Goal: Task Accomplishment & Management: Use online tool/utility

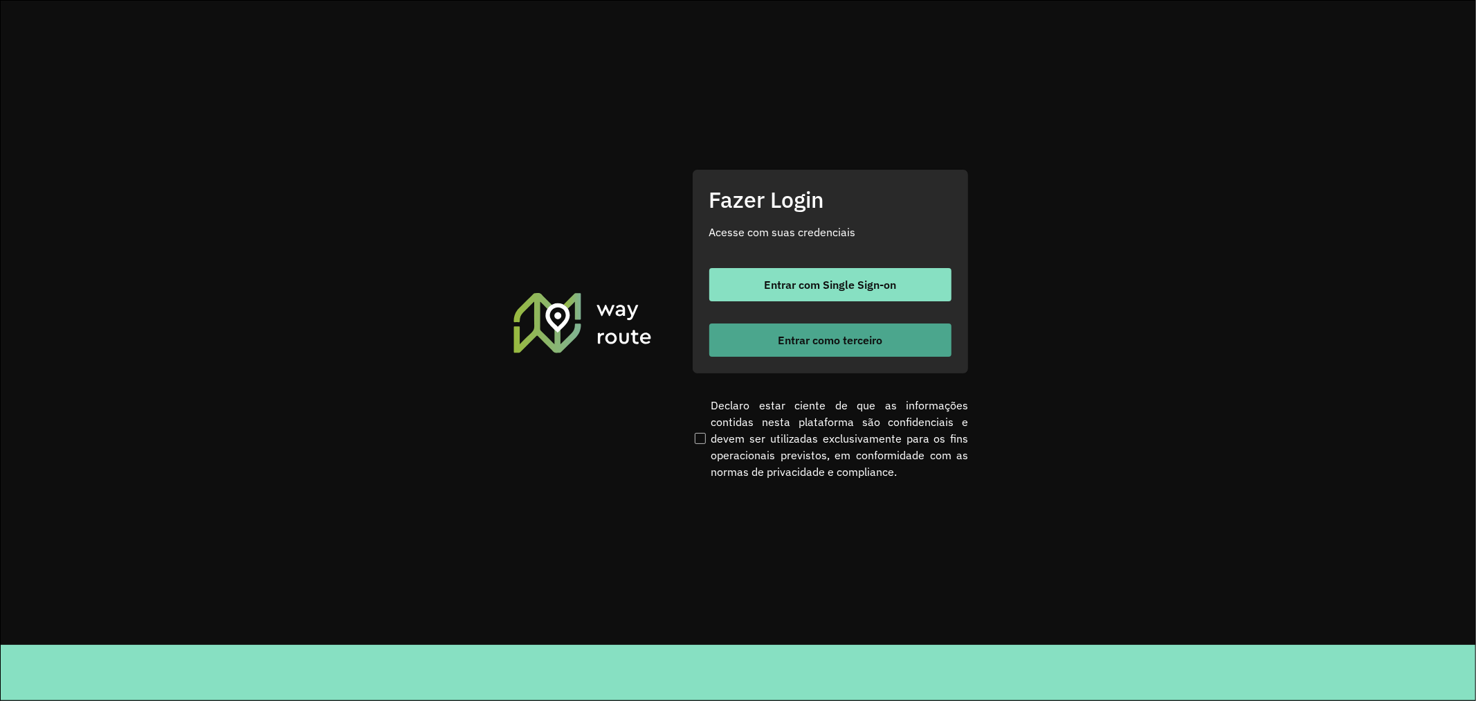
click at [912, 333] on button "Entrar como terceiro" at bounding box center [831, 339] width 242 height 33
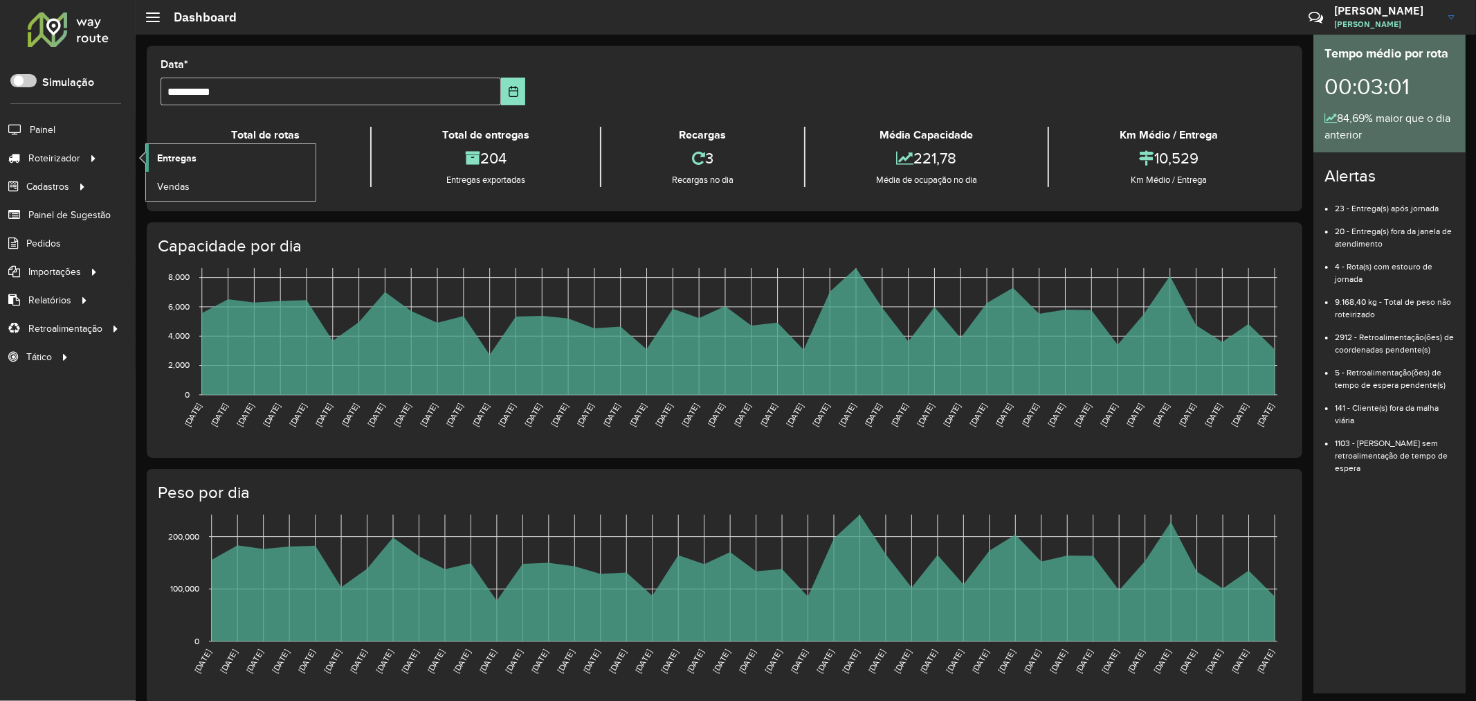
click at [161, 152] on span "Entregas" at bounding box center [176, 158] width 39 height 15
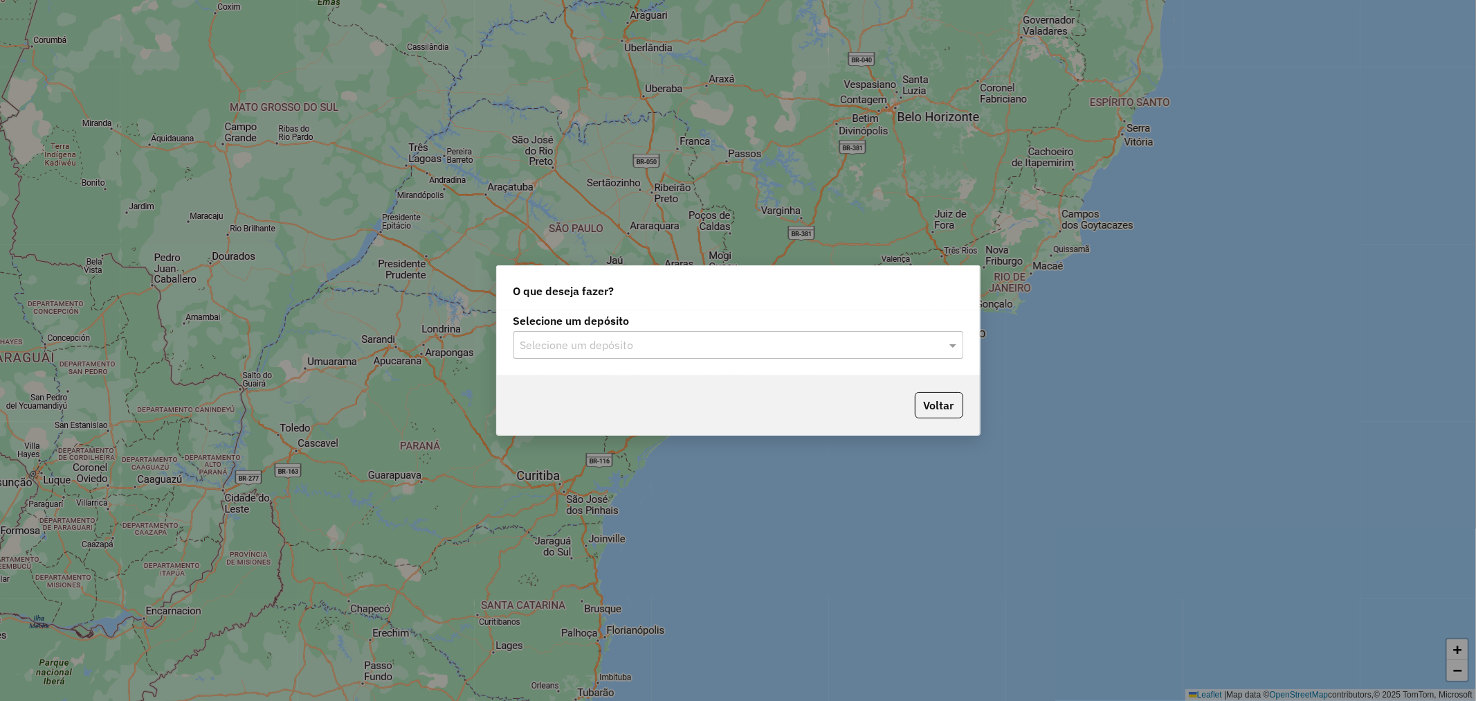
click at [812, 344] on input "text" at bounding box center [725, 345] width 408 height 17
click at [706, 397] on ng-dropdown-panel "Santabier" at bounding box center [739, 384] width 450 height 39
click at [678, 389] on div "Santabier" at bounding box center [738, 385] width 449 height 24
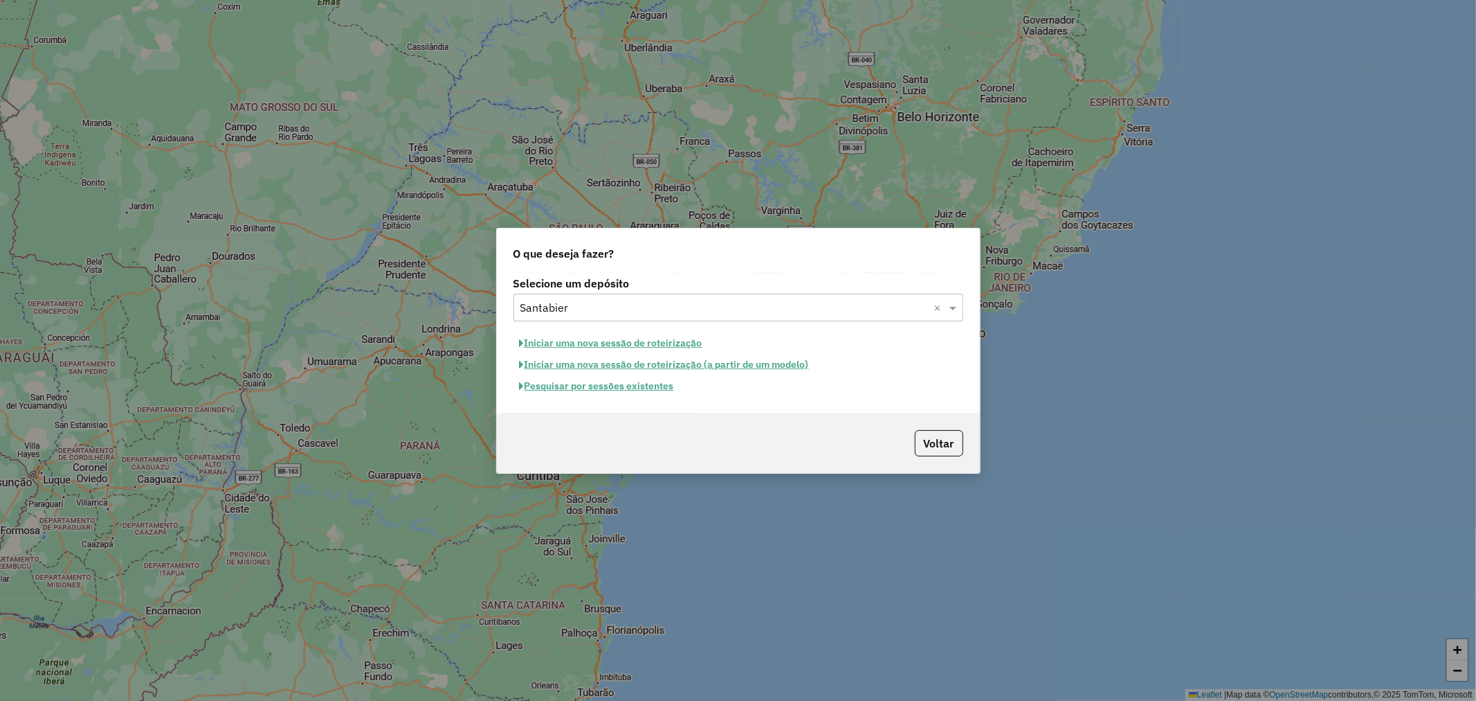
click at [589, 386] on button "Pesquisar por sessões existentes" at bounding box center [597, 385] width 167 height 21
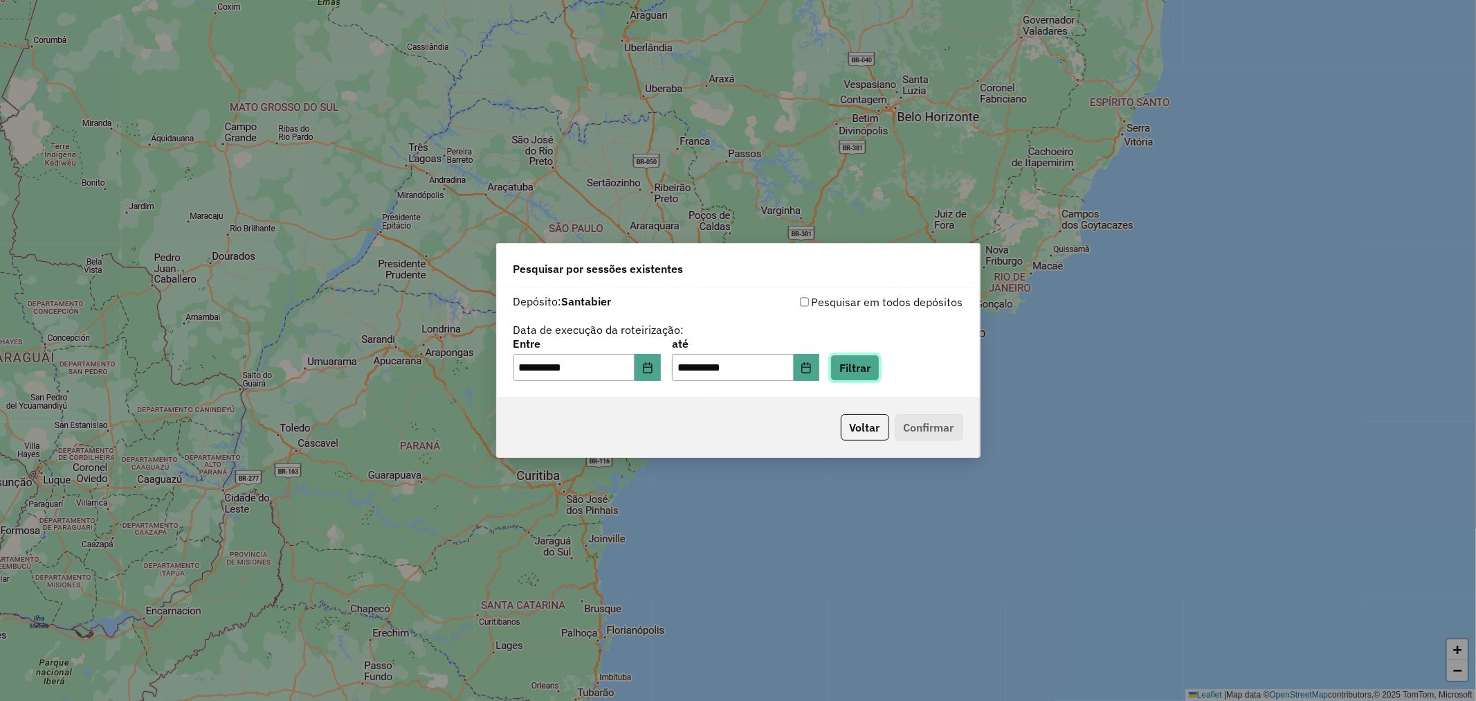
click at [855, 367] on button "Filtrar" at bounding box center [855, 367] width 49 height 26
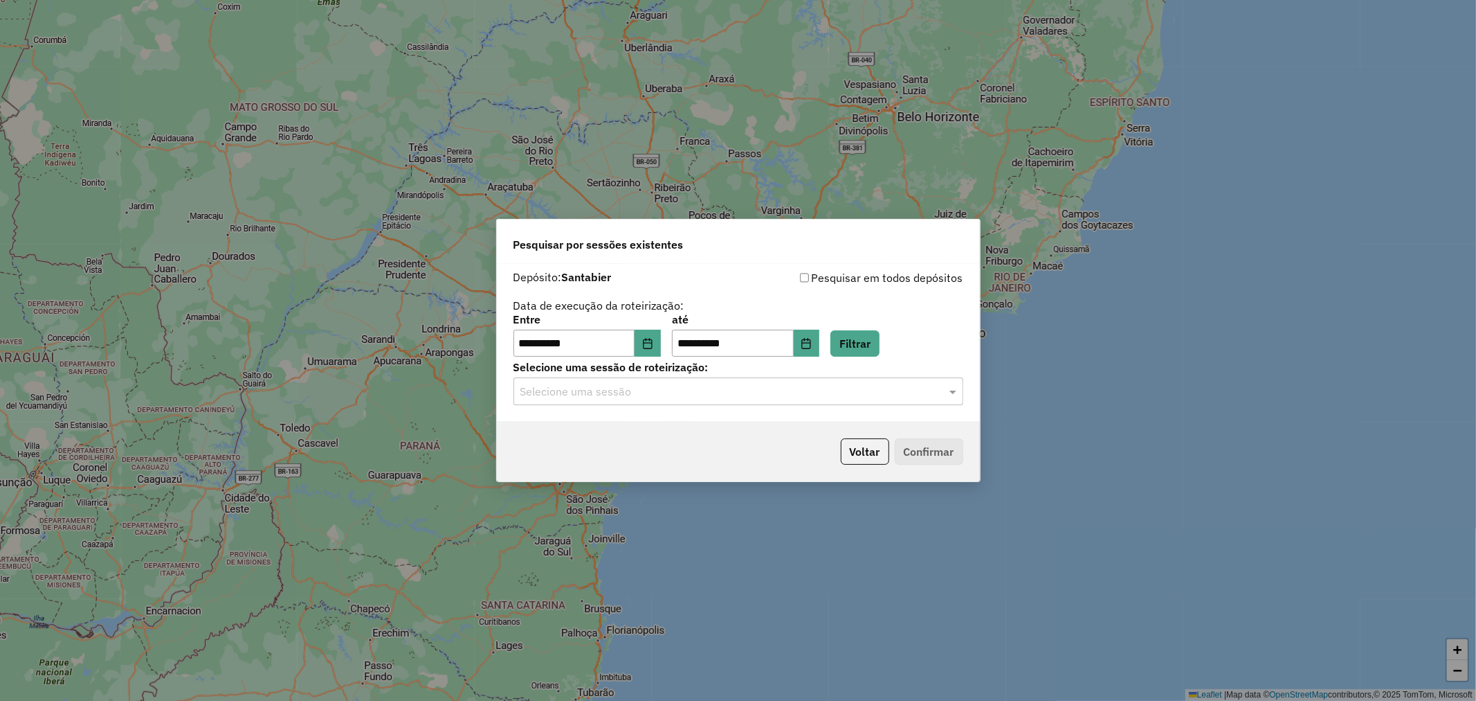
click at [663, 392] on input "text" at bounding box center [725, 391] width 408 height 17
click at [628, 426] on span "980693 - 18/08/2025 14:26" at bounding box center [574, 432] width 108 height 12
click at [916, 441] on button "Confirmar" at bounding box center [929, 451] width 69 height 26
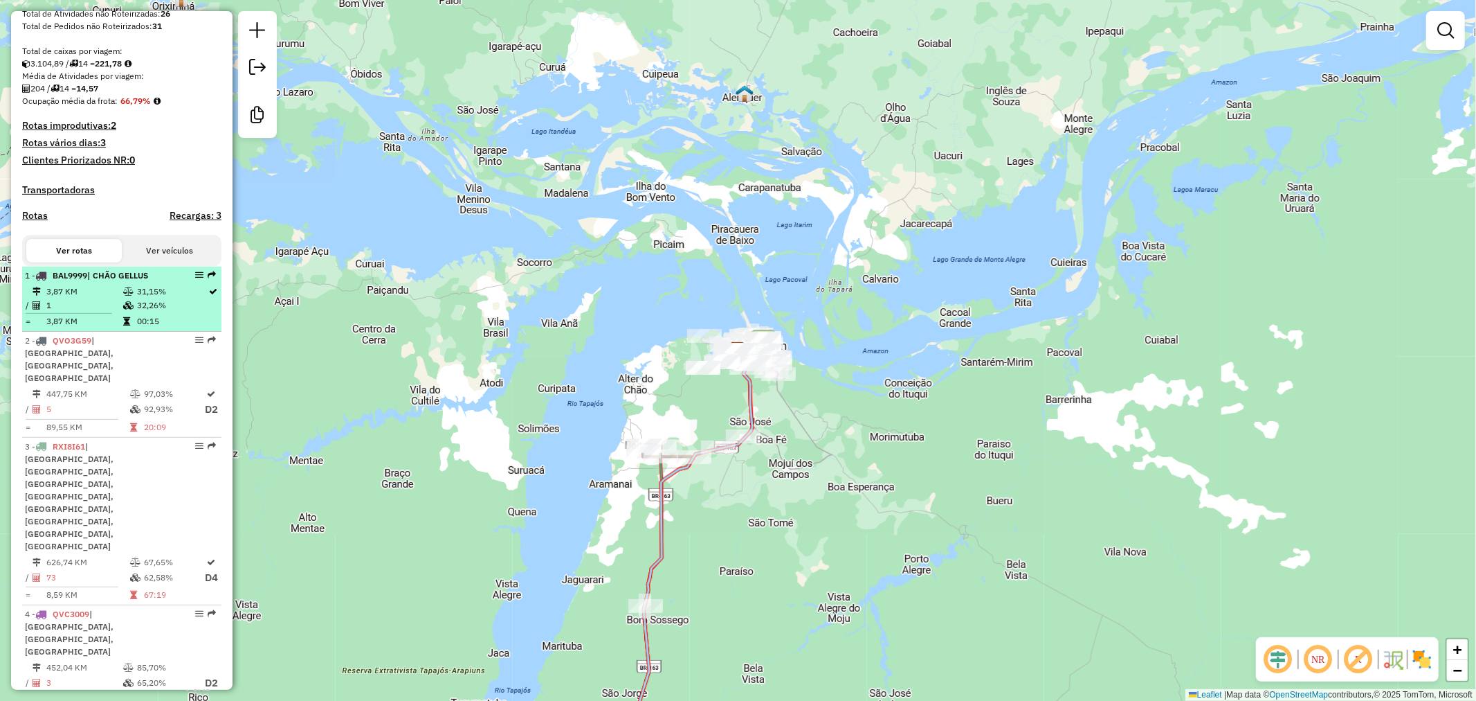
scroll to position [384, 0]
